Goal: Ask a question

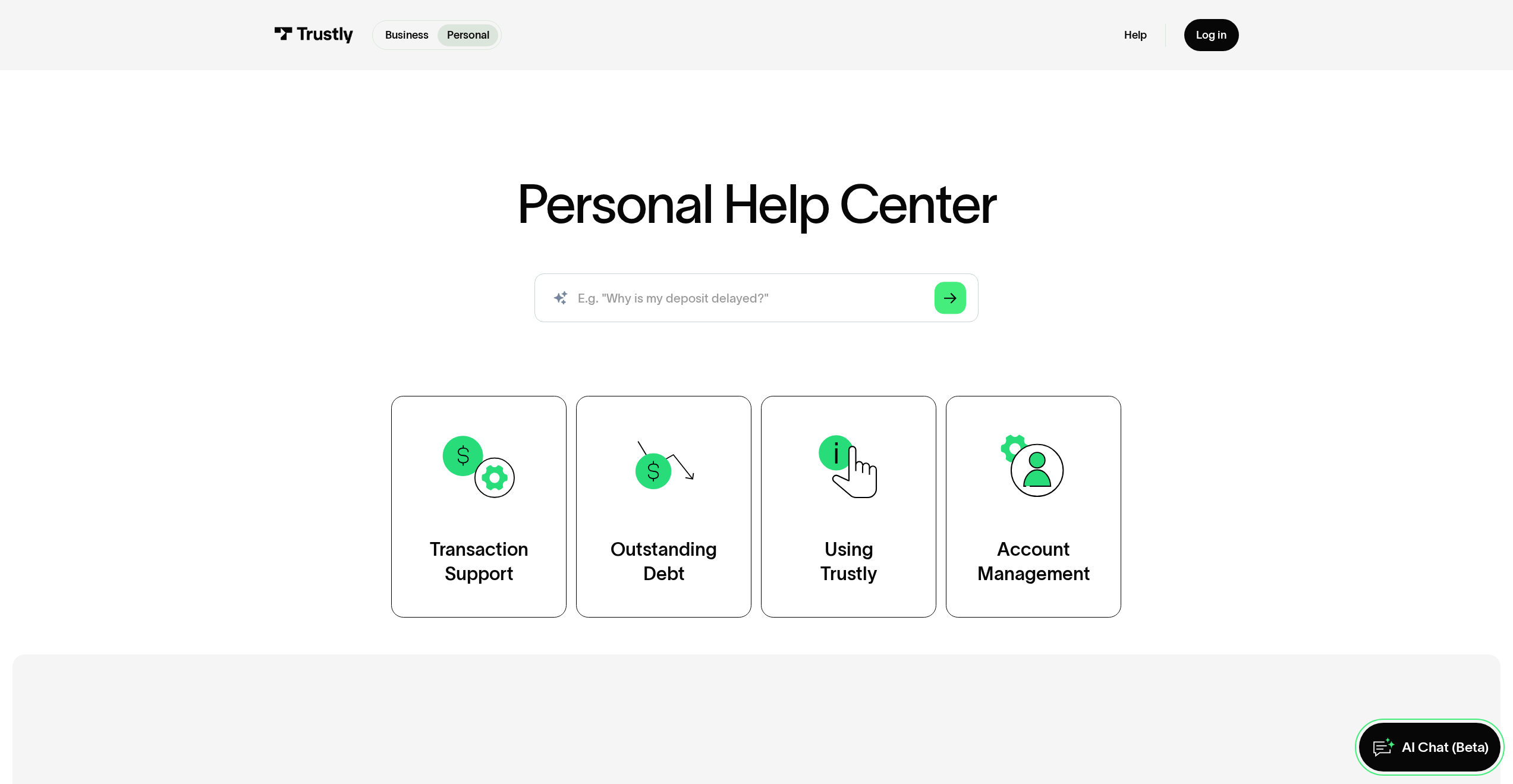
click at [1419, 749] on div "AI Chat (Beta)" at bounding box center [1445, 747] width 87 height 18
click at [1425, 747] on div "AI Chat (Beta)" at bounding box center [1445, 747] width 87 height 18
click at [1454, 752] on div "AI Chat (Beta)" at bounding box center [1445, 747] width 87 height 18
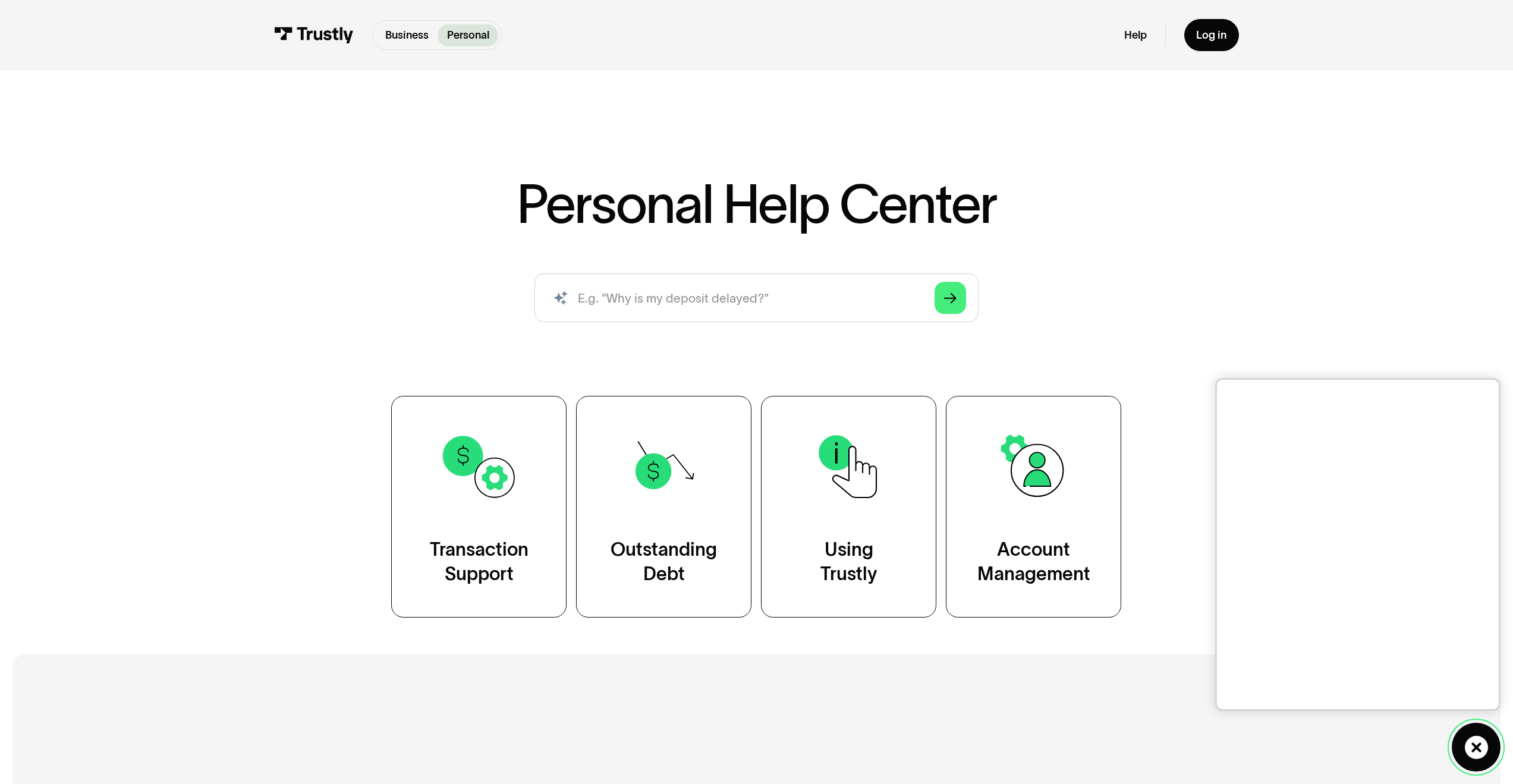
click at [1468, 752] on icon at bounding box center [1476, 747] width 23 height 23
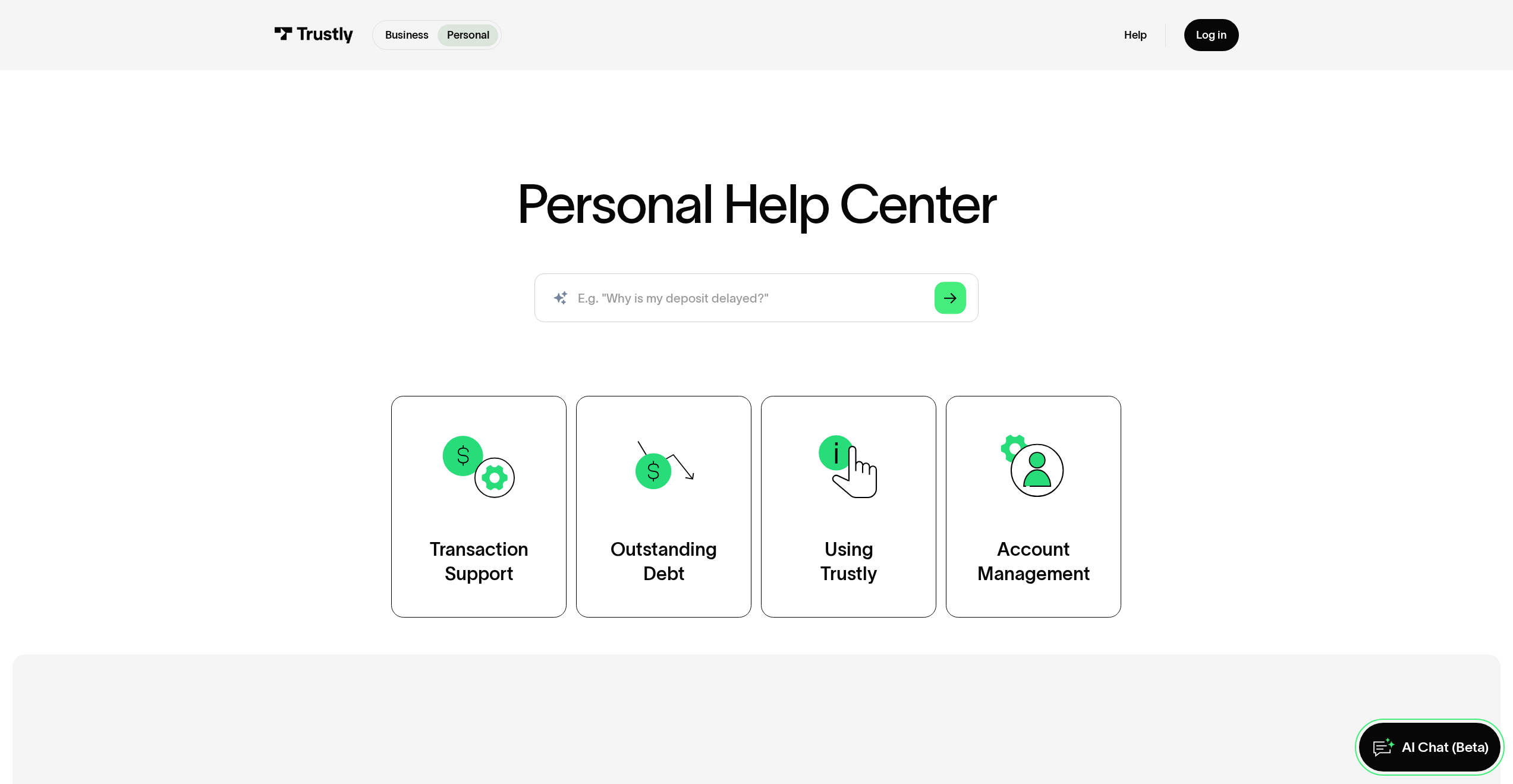
click at [1427, 756] on link "AI Chat (Beta)" at bounding box center [1430, 747] width 142 height 49
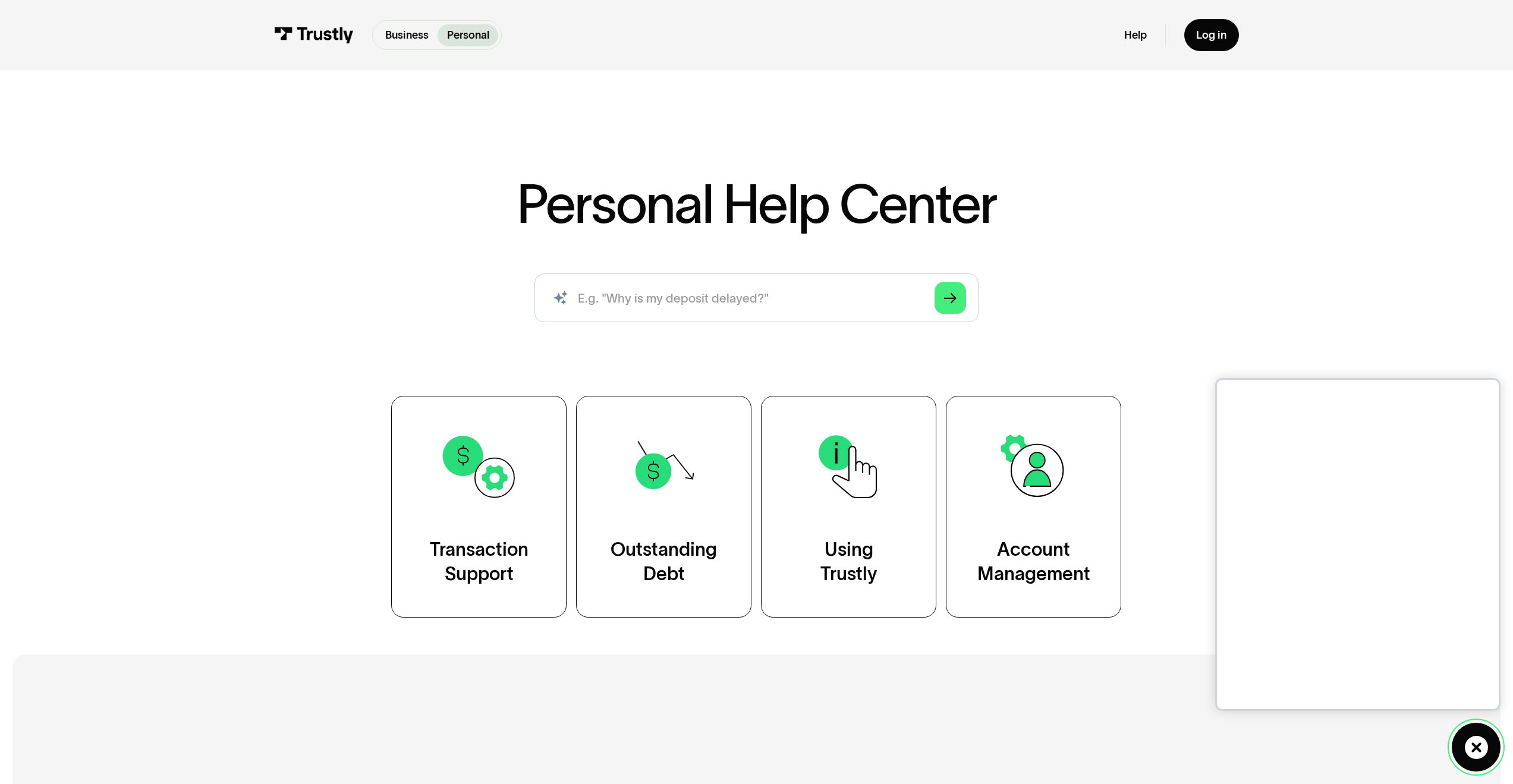
click at [1472, 745] on icon at bounding box center [1476, 747] width 23 height 23
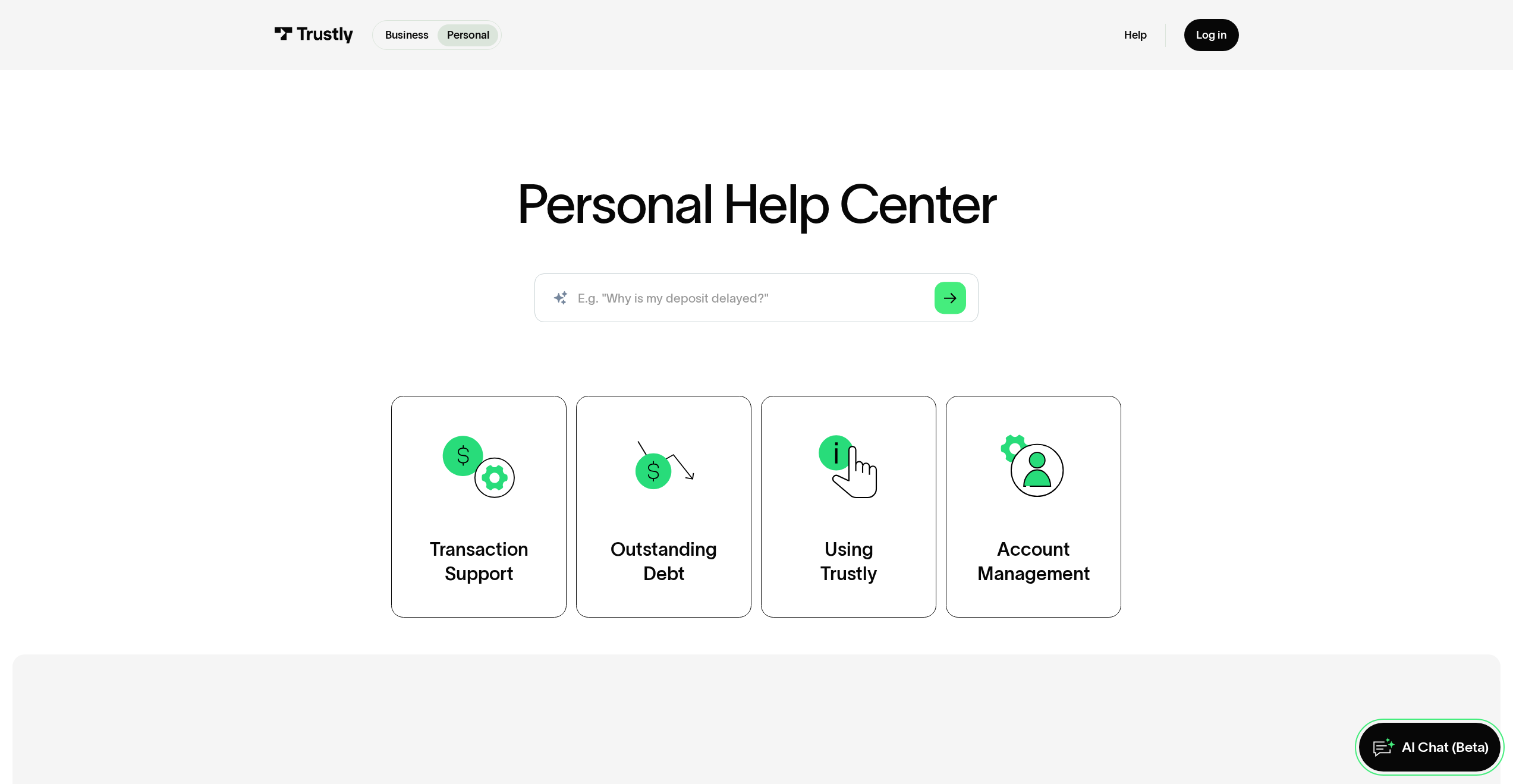
click at [1446, 741] on div "AI Chat (Beta)" at bounding box center [1445, 747] width 87 height 18
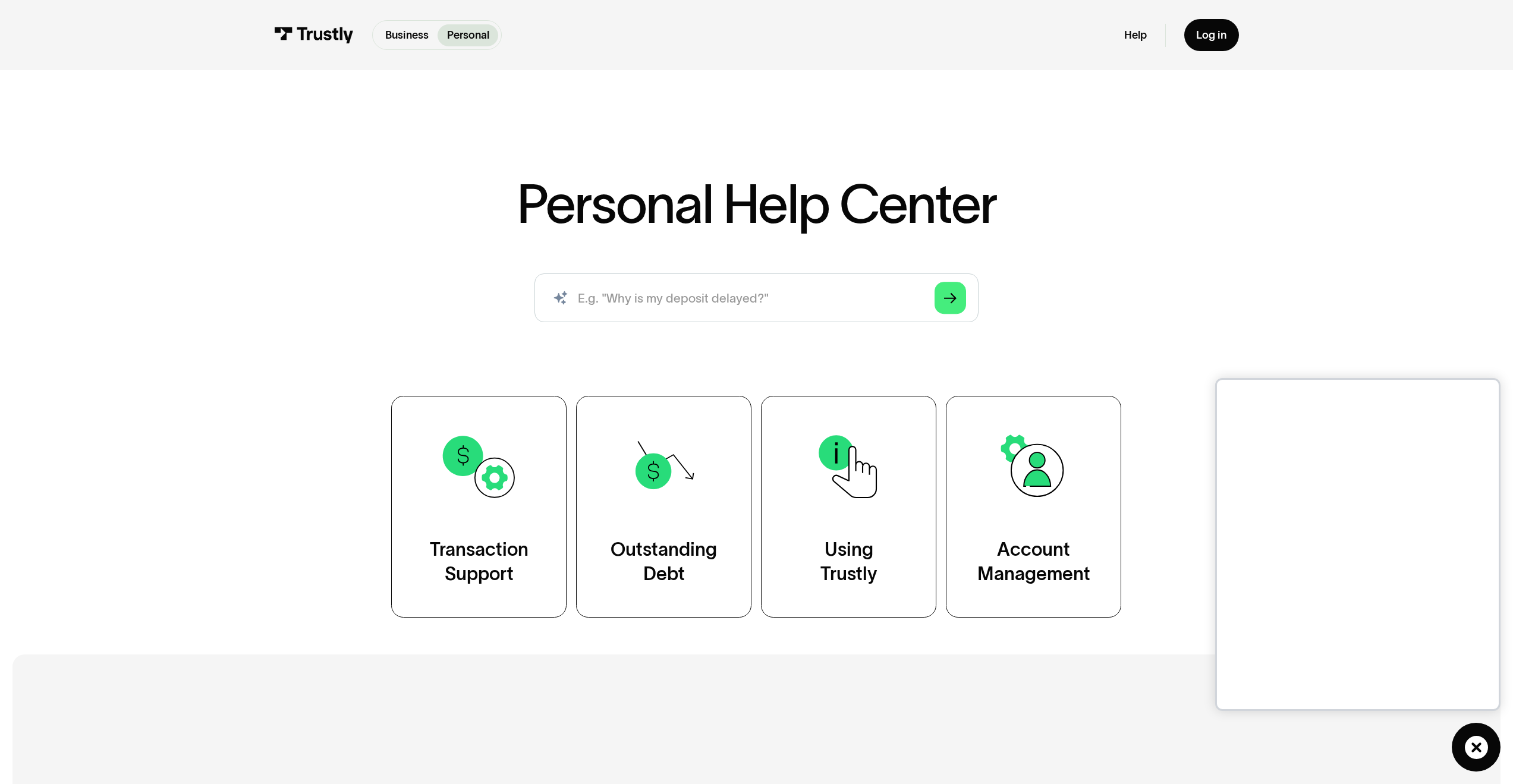
click at [172, 628] on div "Personal Help Center AI-powered search ( 1 / 4 ) Type your question and our sma…" at bounding box center [756, 320] width 1513 height 642
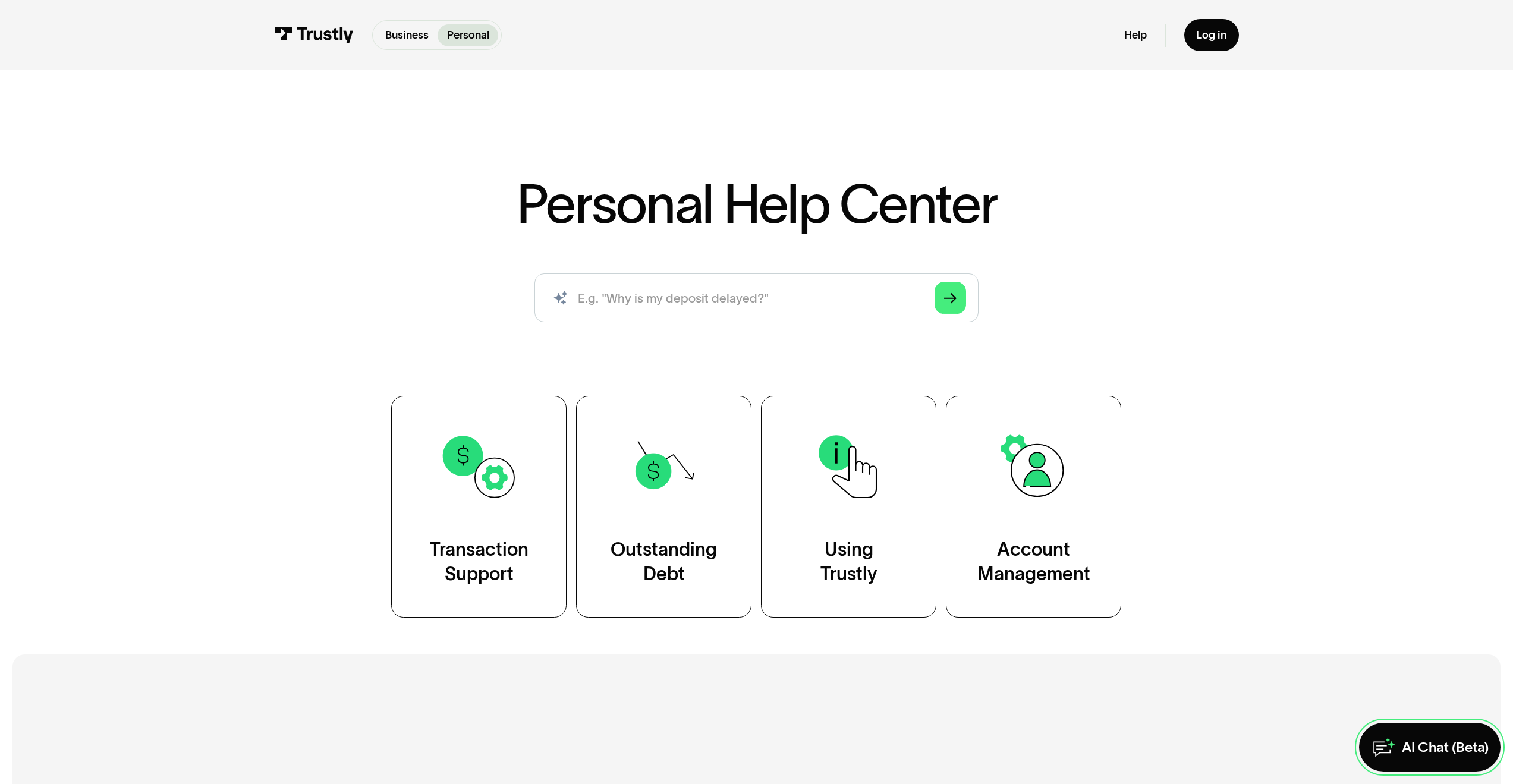
click at [1413, 739] on div "AI Chat (Beta)" at bounding box center [1445, 747] width 87 height 18
click at [1402, 742] on div "AI Chat (Beta)" at bounding box center [1445, 747] width 87 height 18
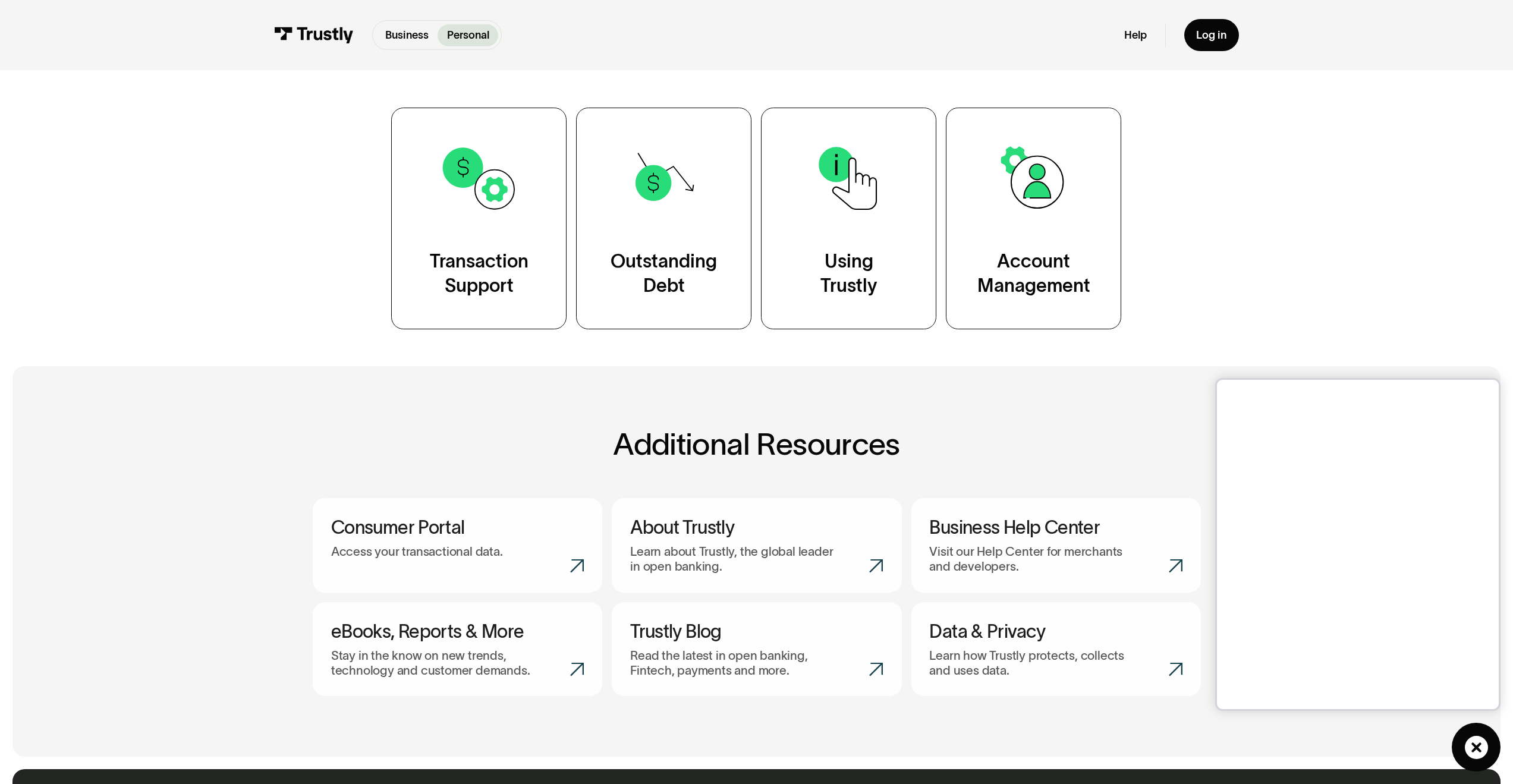
scroll to position [289, 0]
click at [1476, 748] on icon at bounding box center [1476, 747] width 24 height 24
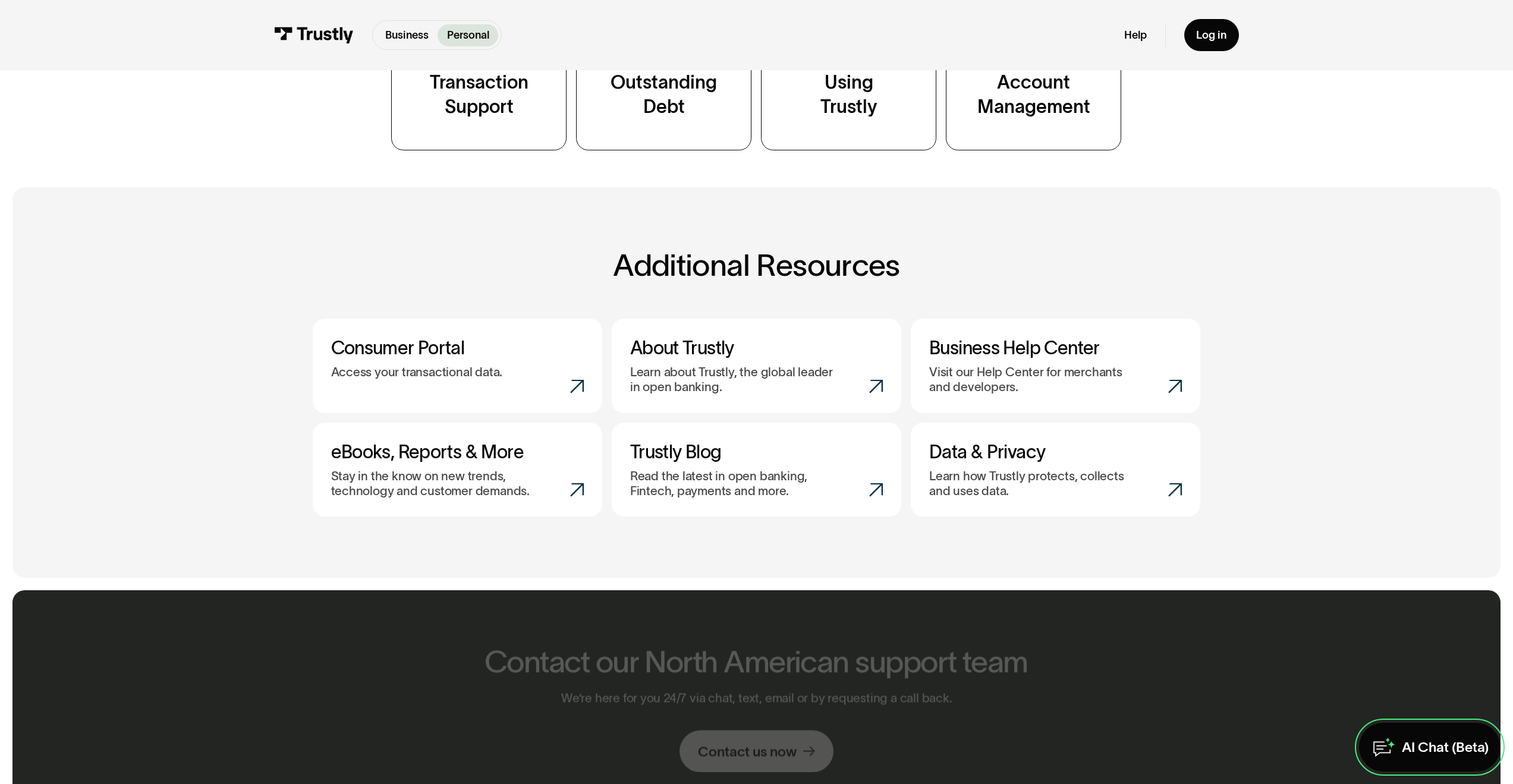
scroll to position [0, 0]
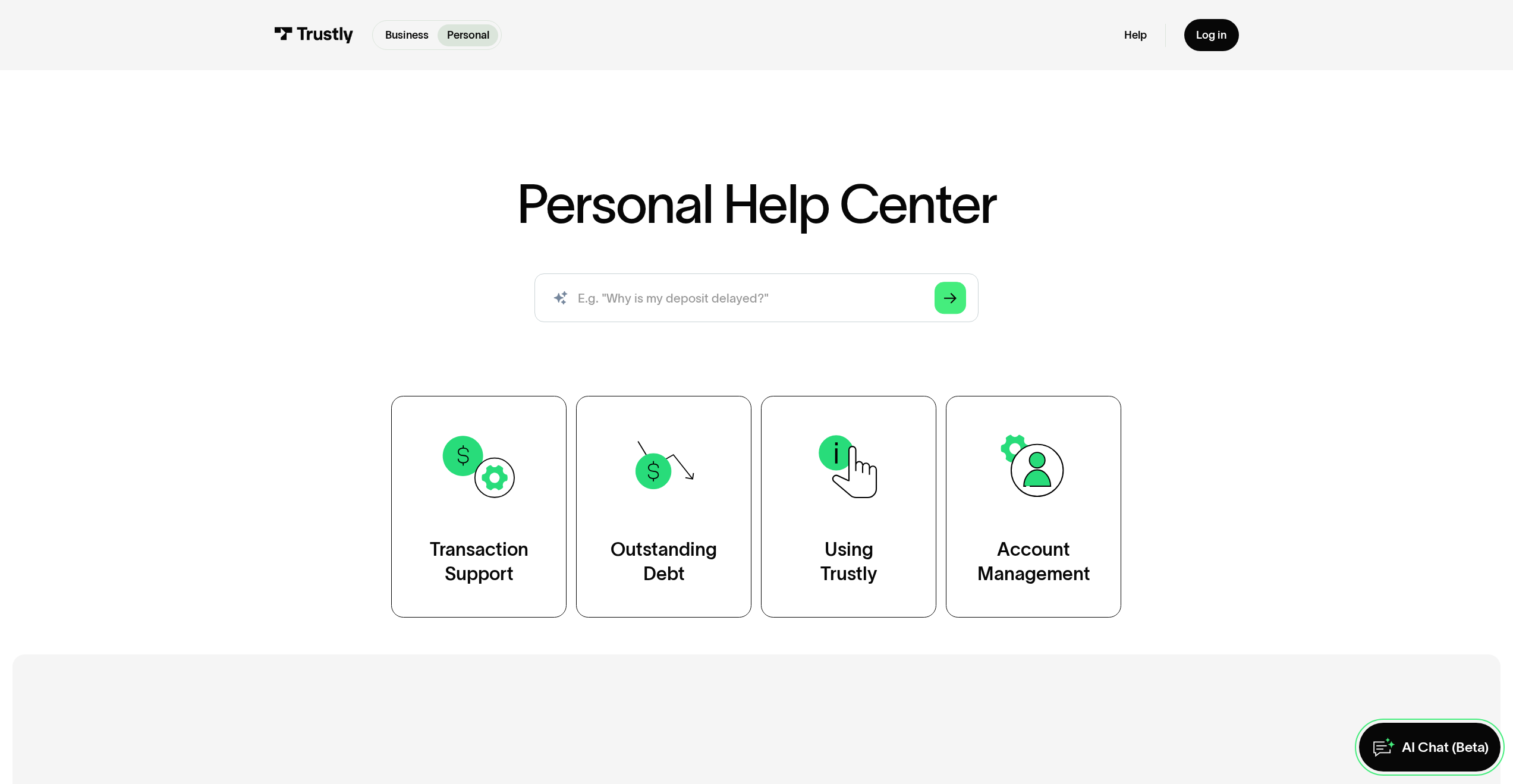
click at [1404, 743] on div "AI Chat (Beta)" at bounding box center [1445, 747] width 87 height 18
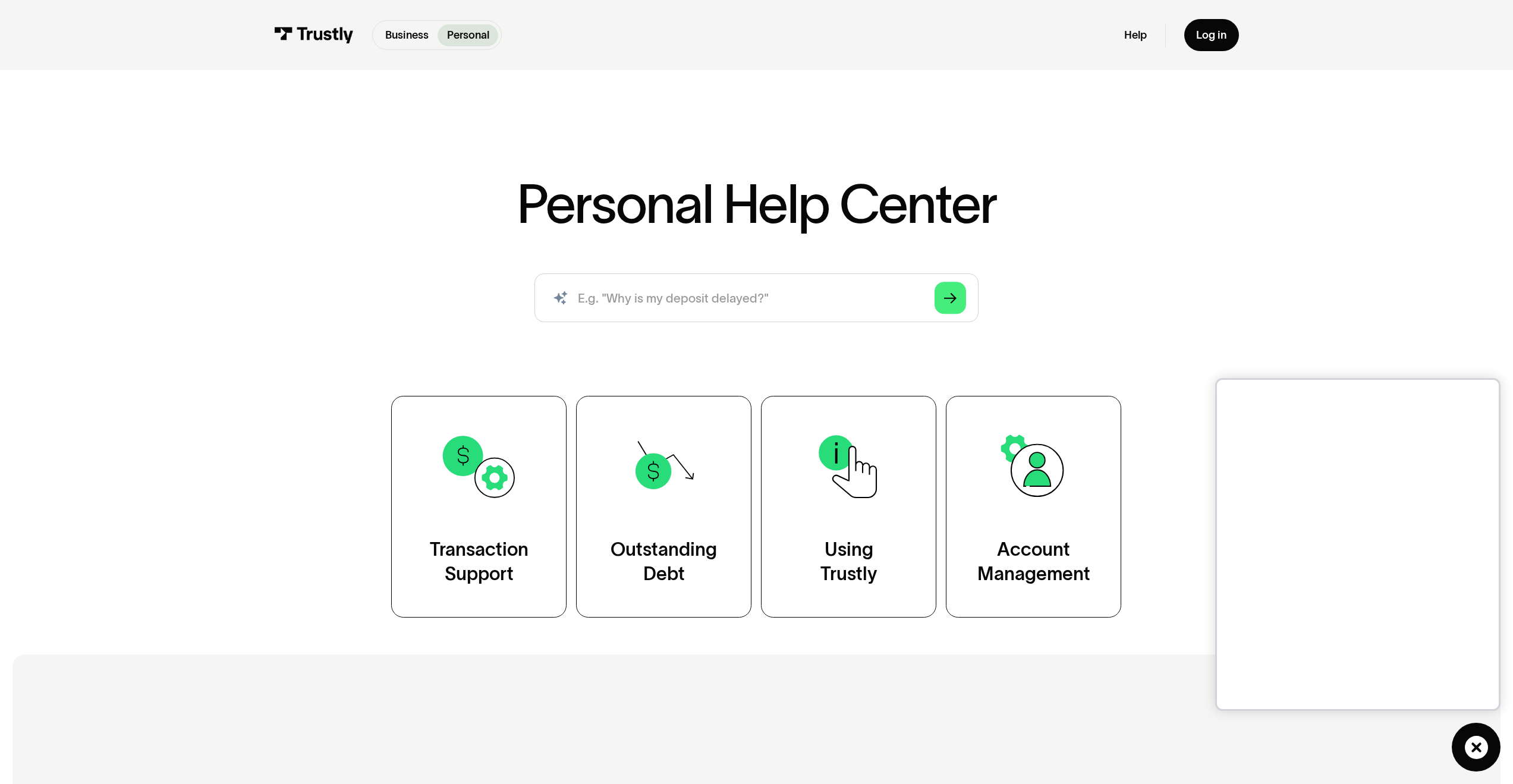
click at [1491, 752] on link "AI Chat (Beta)" at bounding box center [1476, 747] width 49 height 49
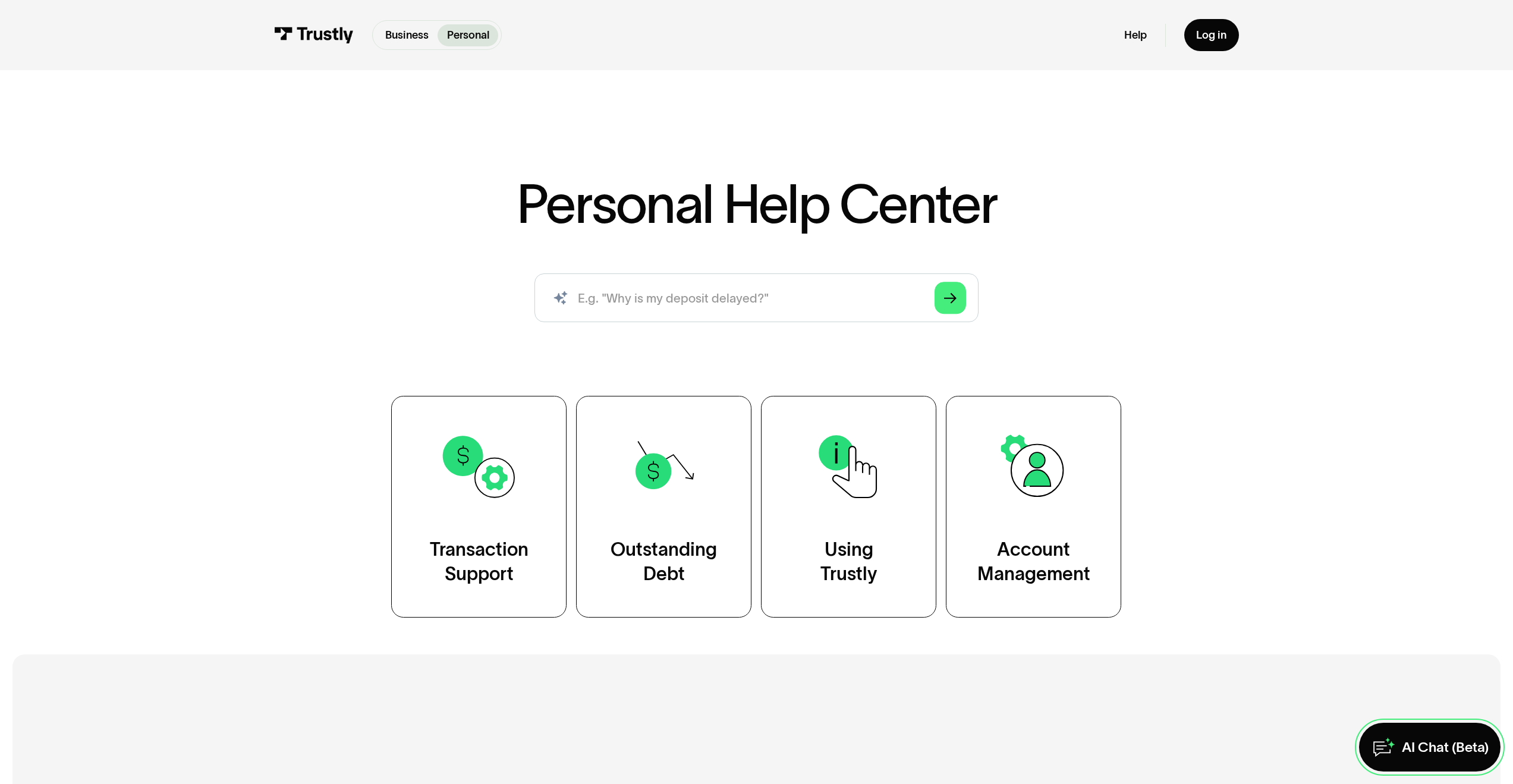
click at [1427, 745] on div "AI Chat (Beta)" at bounding box center [1445, 747] width 87 height 18
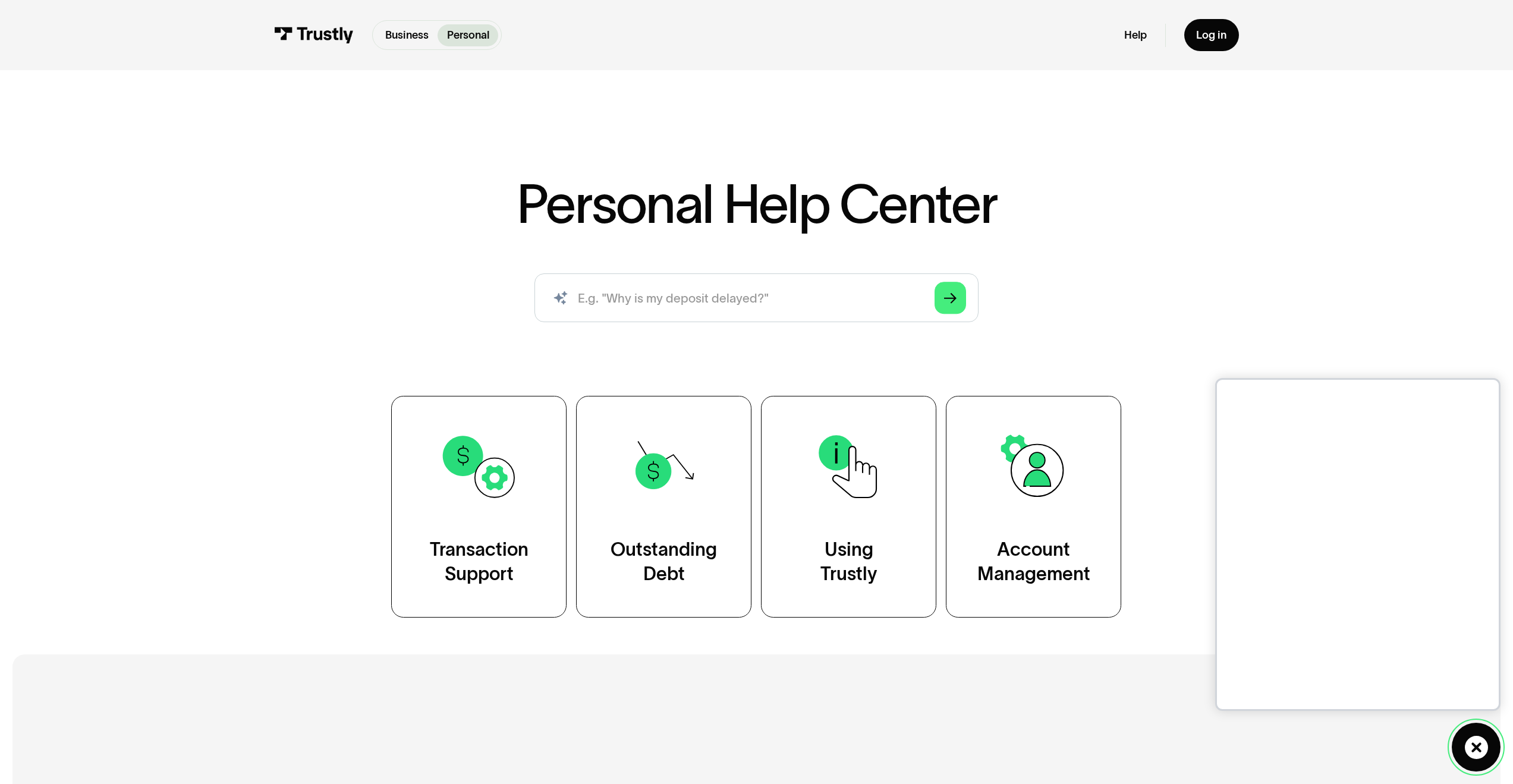
click at [1480, 756] on icon at bounding box center [1476, 747] width 23 height 23
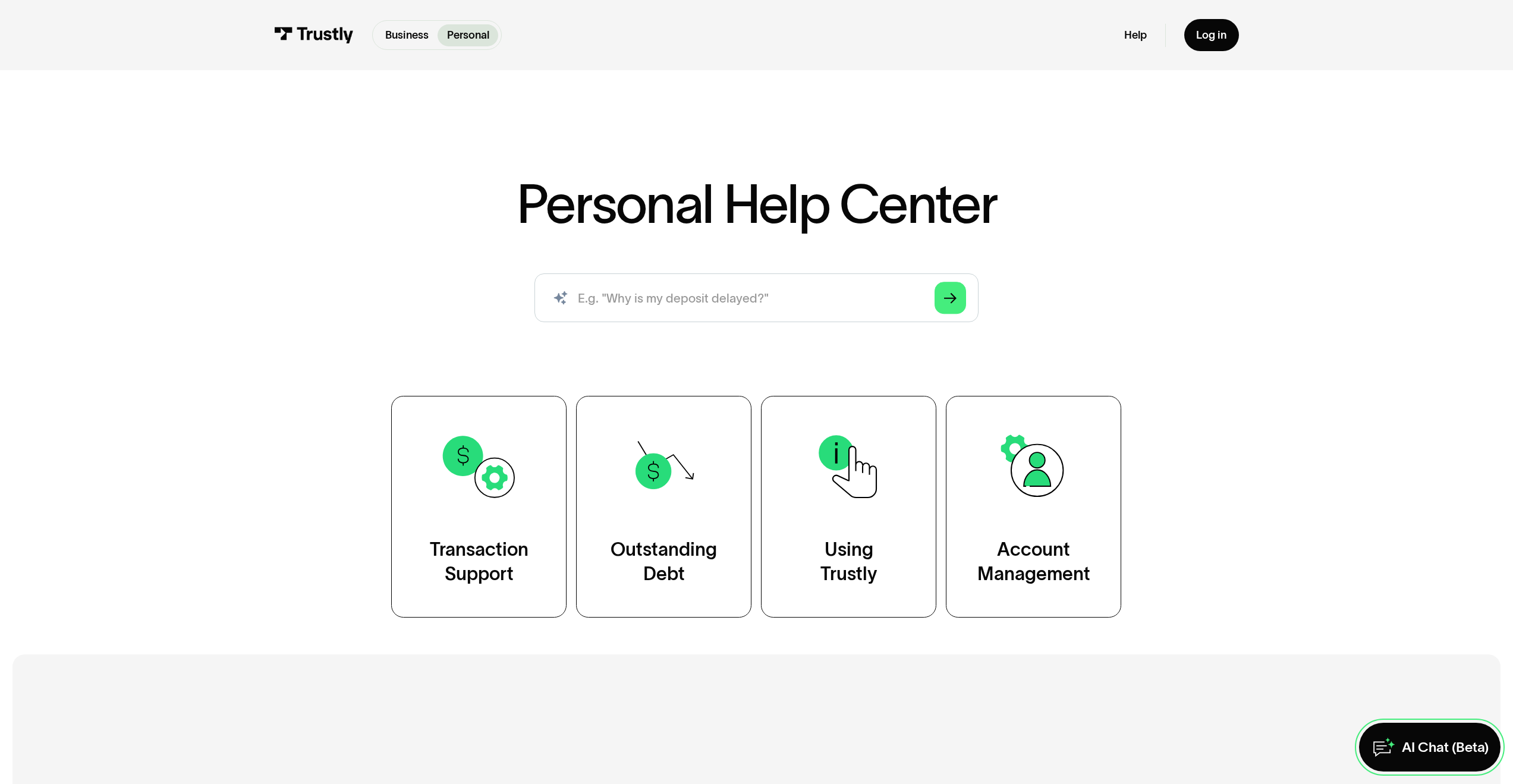
click at [1421, 746] on div "AI Chat (Beta)" at bounding box center [1445, 747] width 87 height 18
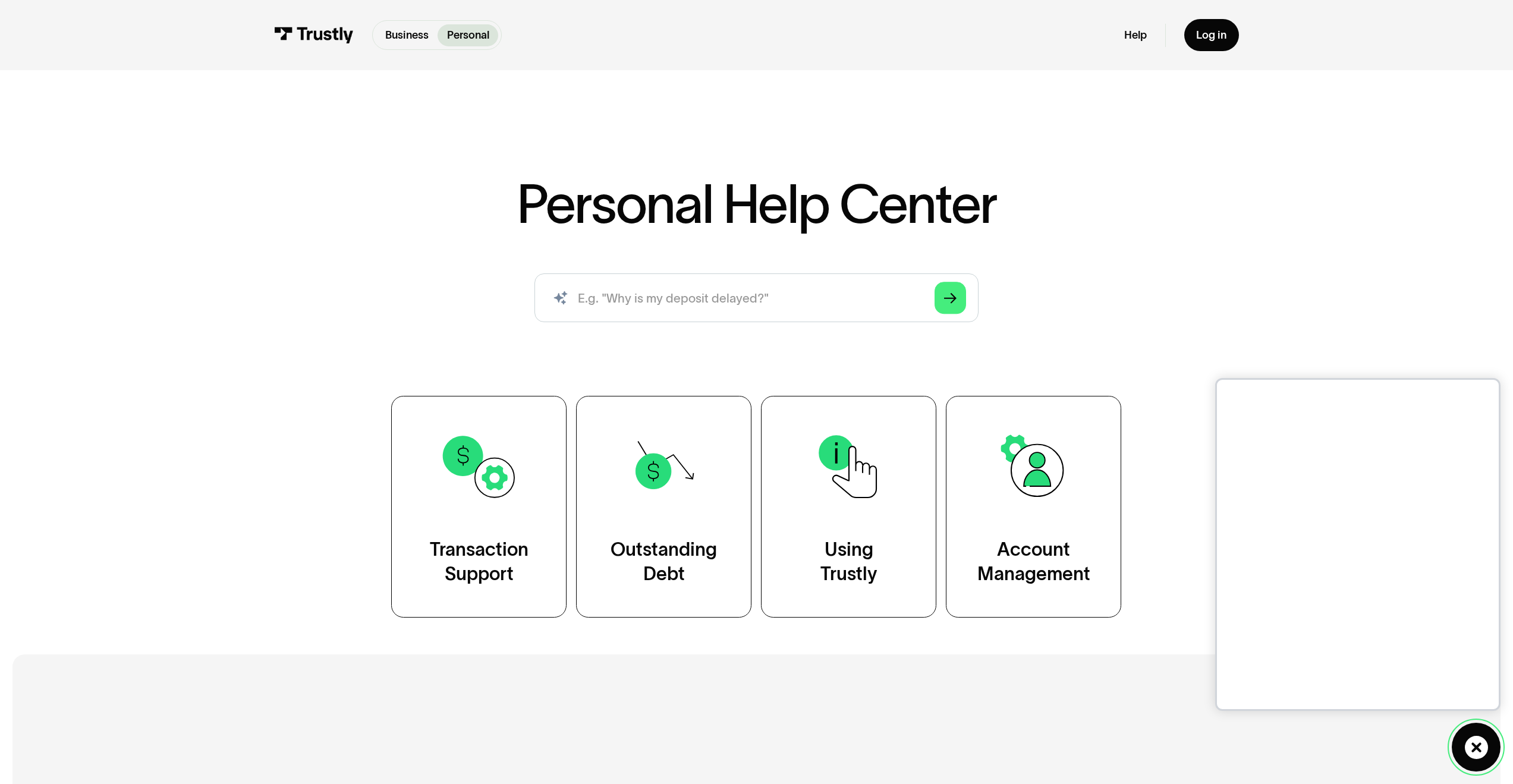
click at [1473, 769] on link "AI Chat (Beta)" at bounding box center [1476, 747] width 49 height 49
